Goal: Information Seeking & Learning: Learn about a topic

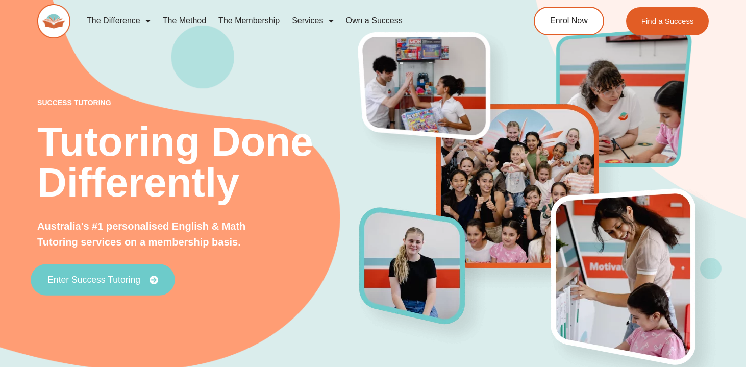
click at [142, 272] on link "Enter Success Tutoring" at bounding box center [103, 280] width 144 height 32
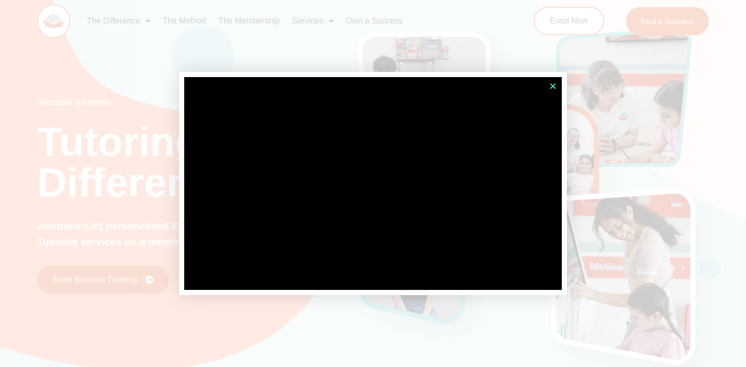
click at [556, 85] on icon "Close" at bounding box center [553, 86] width 8 height 8
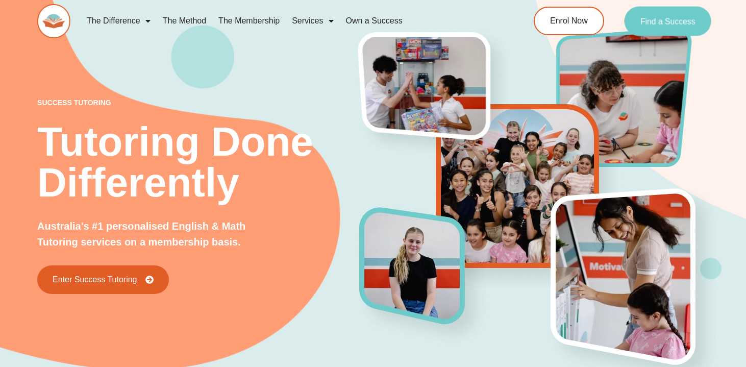
click at [643, 21] on span "Find a Success" at bounding box center [667, 21] width 55 height 8
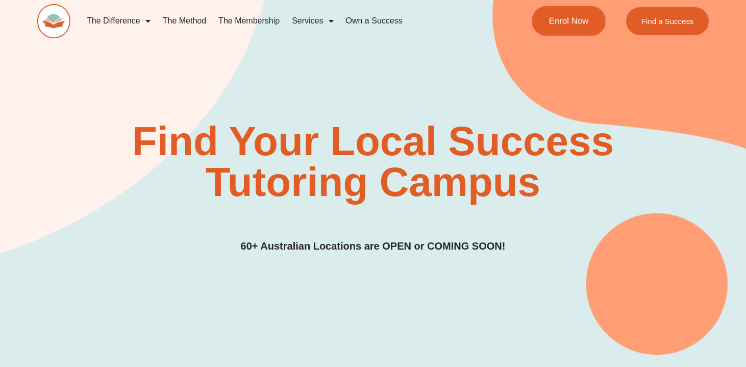
click at [576, 32] on link "Enrol Now" at bounding box center [569, 21] width 74 height 30
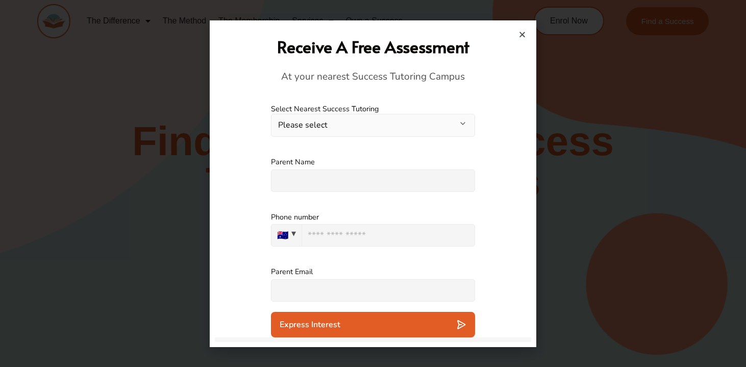
click at [524, 39] on h2 "Receive A Free Assessment" at bounding box center [373, 47] width 306 height 22
click at [521, 31] on icon "Close" at bounding box center [523, 35] width 8 height 8
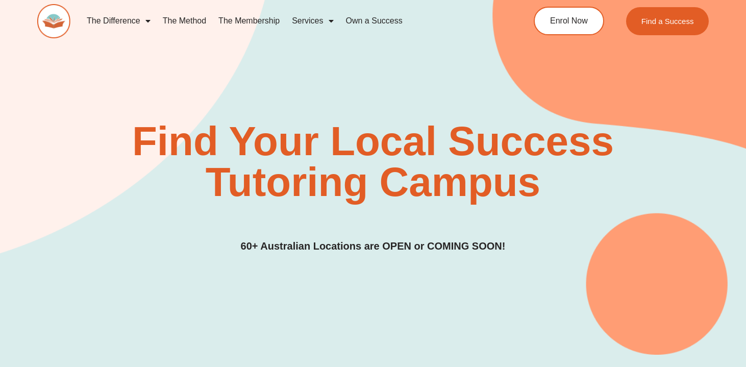
click at [334, 18] on link "Services" at bounding box center [313, 20] width 54 height 23
click at [331, 19] on span "Menu" at bounding box center [329, 21] width 10 height 18
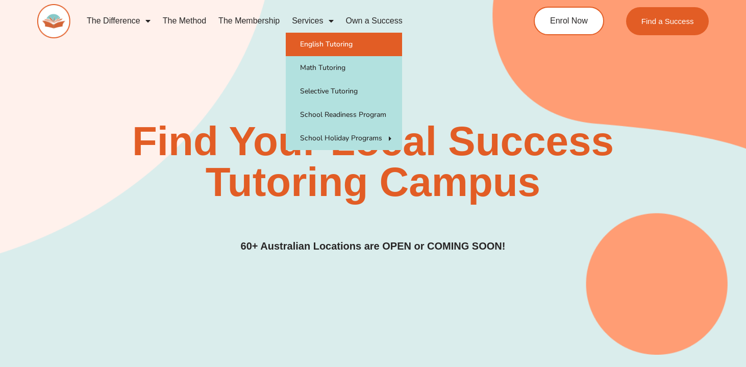
click at [340, 47] on link "English Tutoring" at bounding box center [344, 44] width 116 height 23
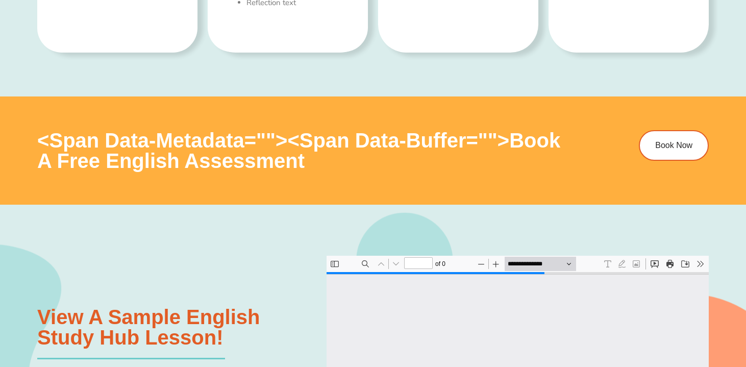
type input "*"
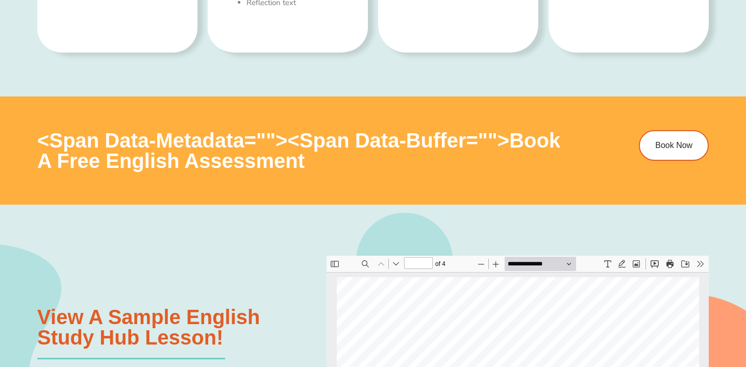
scroll to position [5, 0]
click at [664, 160] on link "Book Now" at bounding box center [675, 145] width 73 height 32
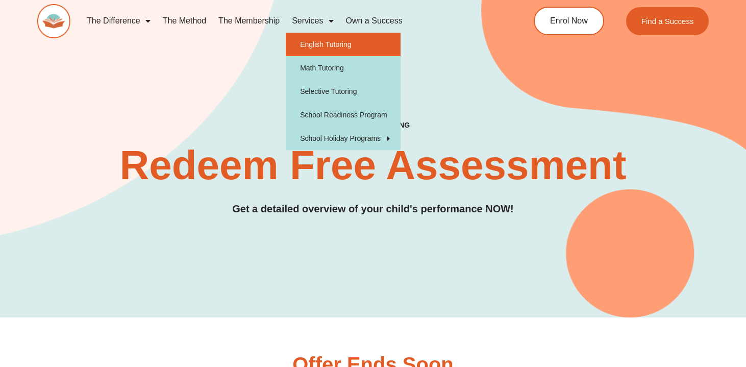
click at [329, 50] on link "English Tutoring" at bounding box center [343, 44] width 115 height 23
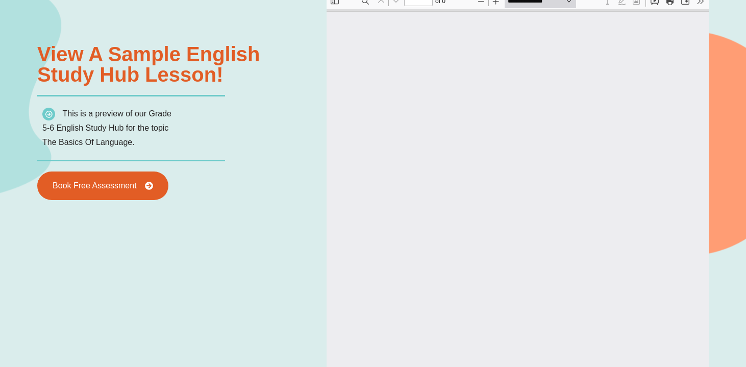
type input "*"
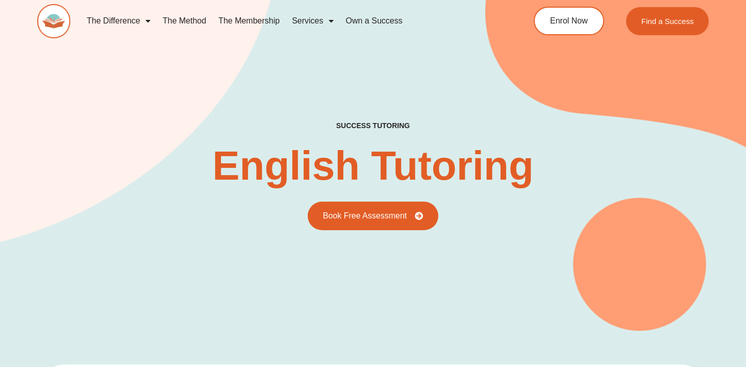
drag, startPoint x: 257, startPoint y: 78, endPoint x: 240, endPoint y: 128, distance: 52.9
click at [240, 128] on div "success tutoring English Tutoring Book Free Assessment" at bounding box center [373, 145] width 672 height 371
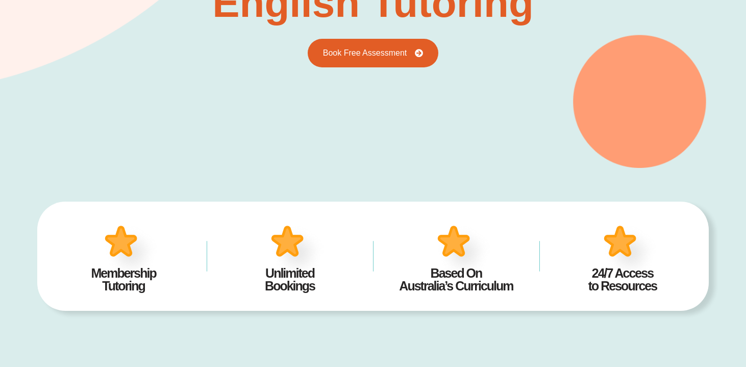
scroll to position [171, 0]
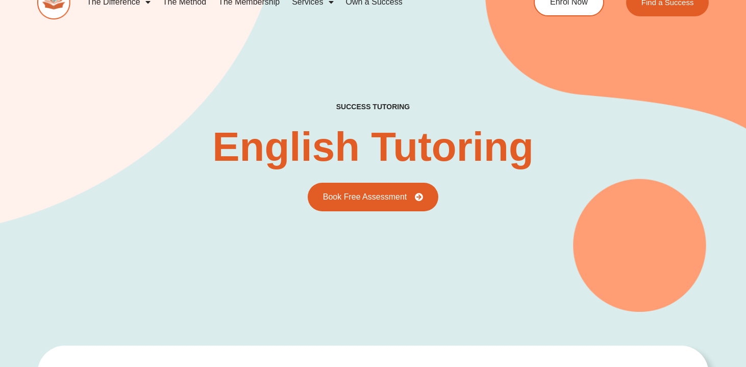
scroll to position [0, 0]
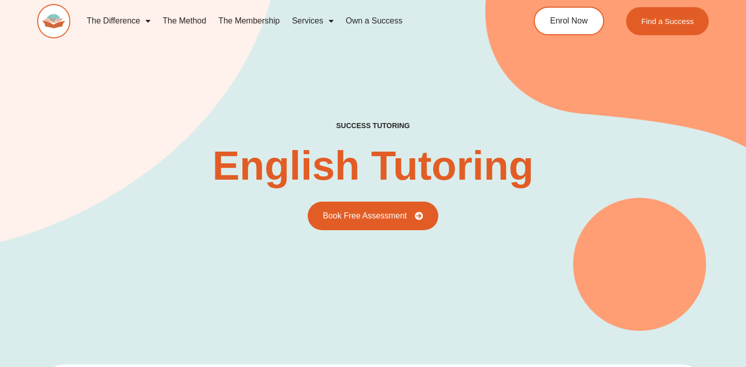
click at [490, 95] on div "success tutoring English Tutoring Book Free Assessment" at bounding box center [373, 145] width 672 height 371
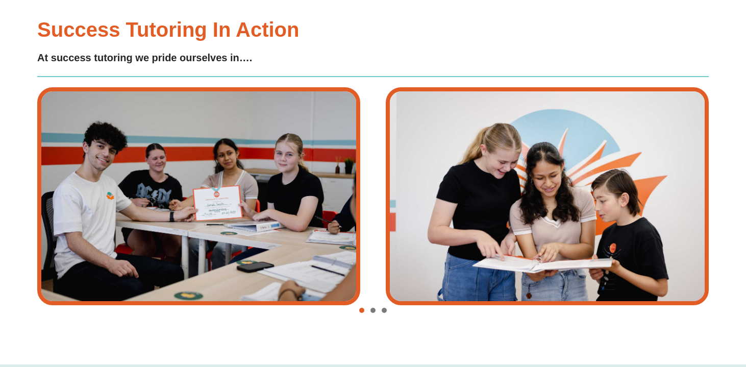
scroll to position [2231, 0]
